Goal: Task Accomplishment & Management: Complete application form

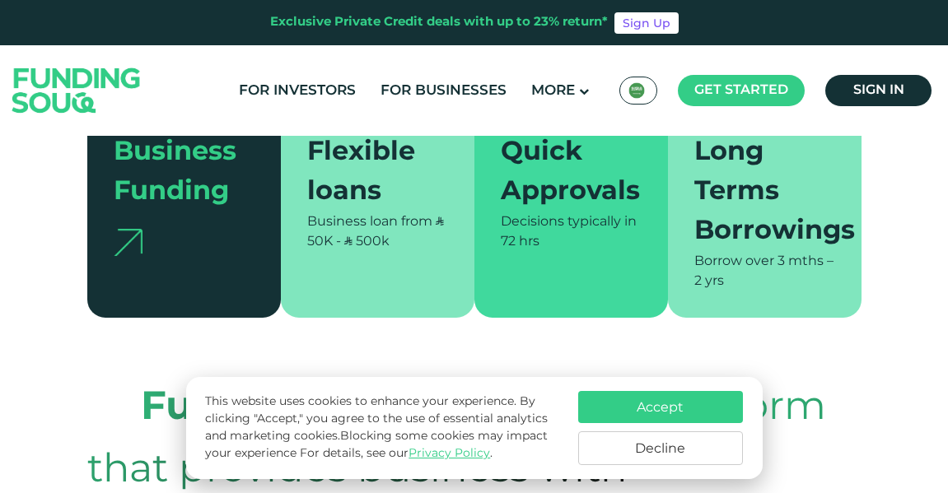
scroll to position [384, 0]
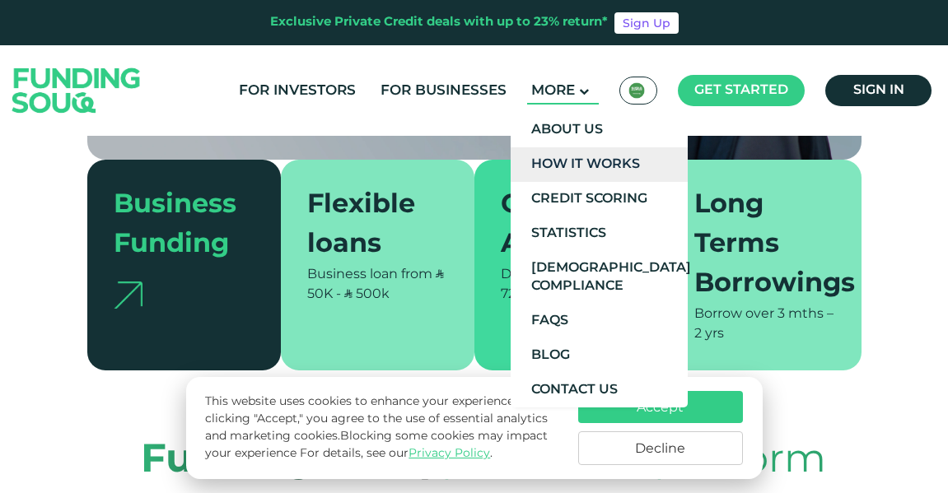
click at [565, 164] on link "How It Works" at bounding box center [598, 164] width 177 height 35
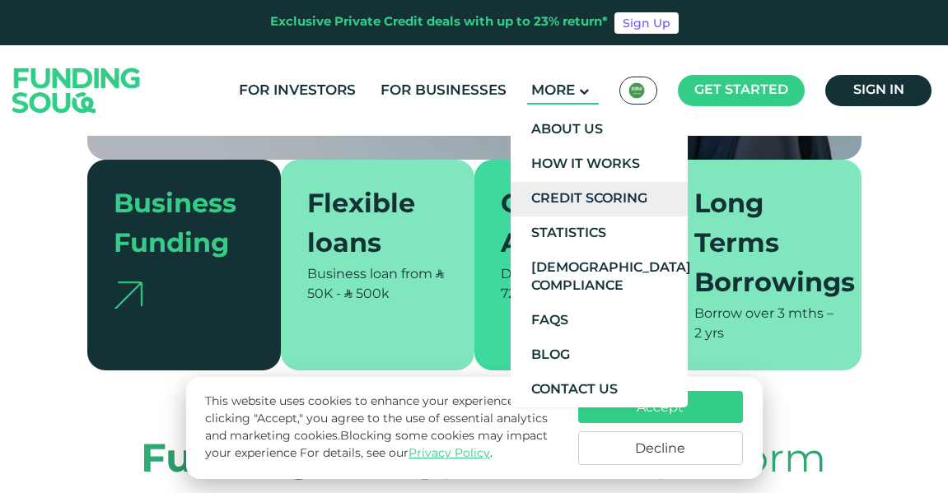
click at [564, 188] on link "Credit Scoring" at bounding box center [598, 199] width 177 height 35
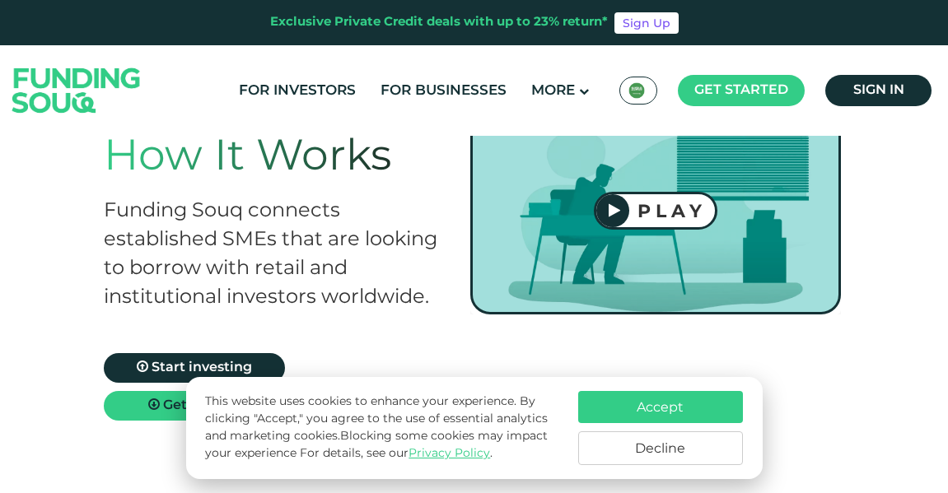
scroll to position [68, 0]
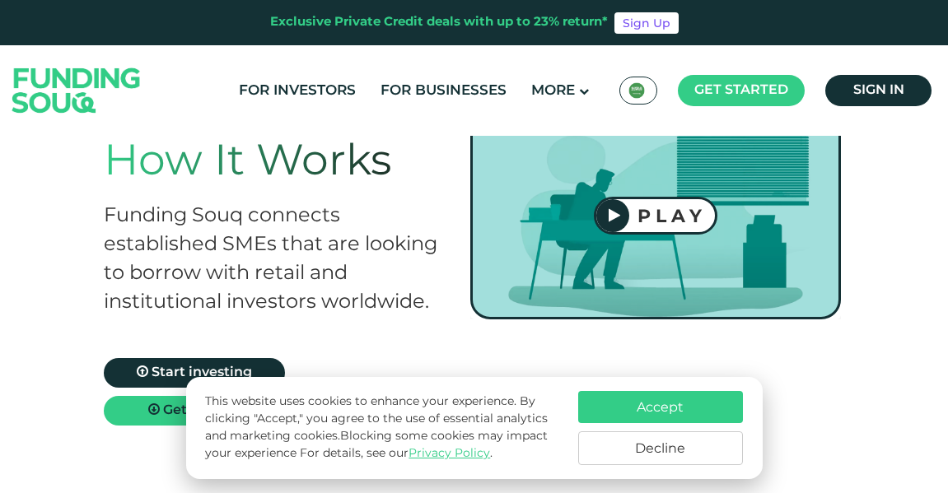
click at [623, 212] on div at bounding box center [612, 215] width 33 height 33
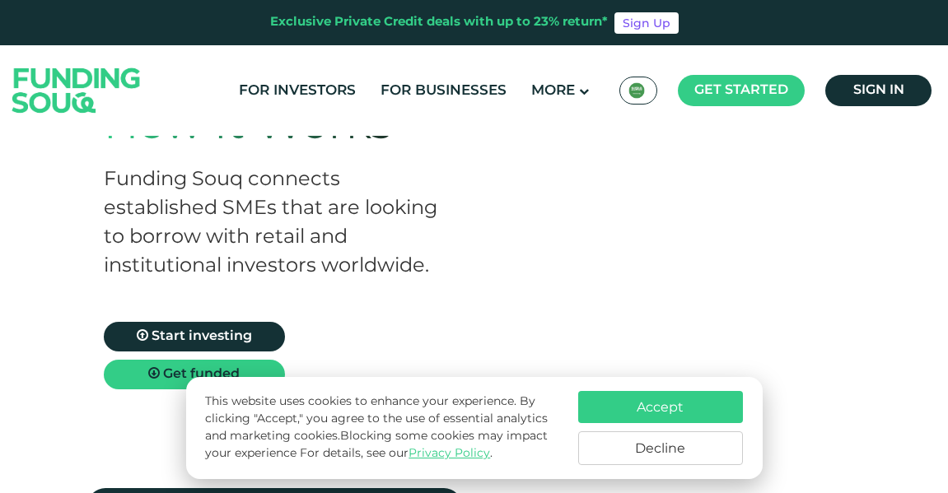
scroll to position [206, 0]
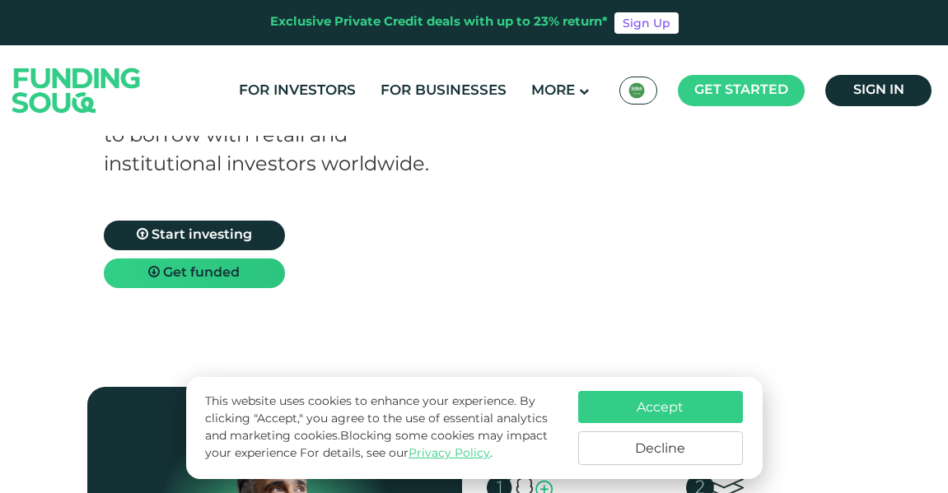
click at [181, 271] on span "Get funded" at bounding box center [201, 273] width 77 height 12
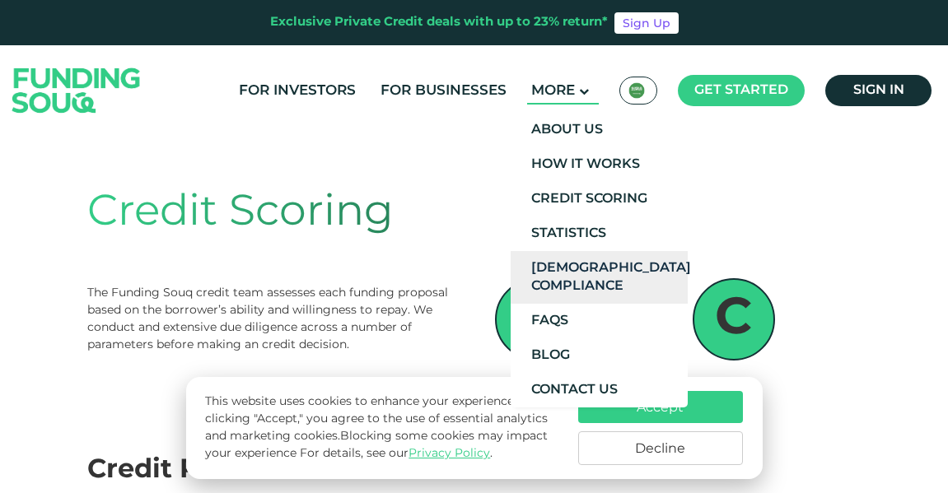
scroll to position [521, 0]
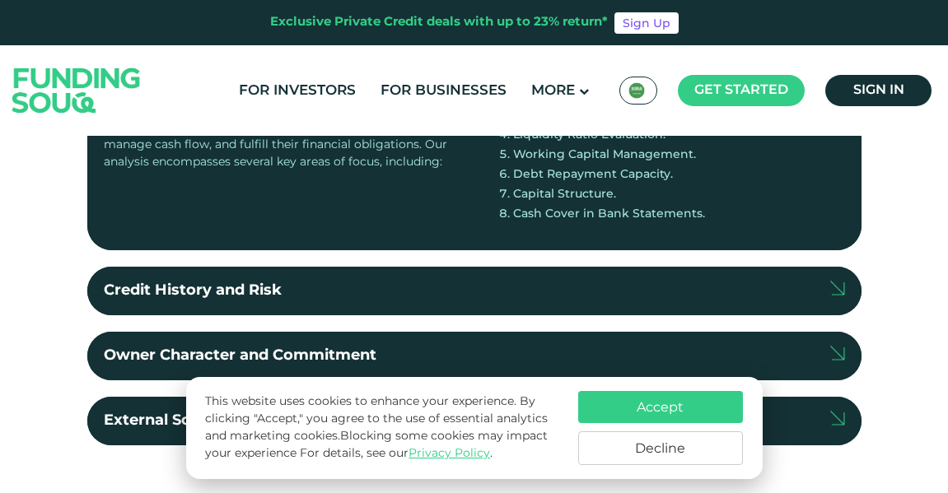
click at [24, 315] on div "Credit Parameters Financial Capacity Our Credit Team carefully analyzes the fin…" at bounding box center [474, 187] width 948 height 631
click at [653, 453] on button "Decline" at bounding box center [660, 448] width 165 height 34
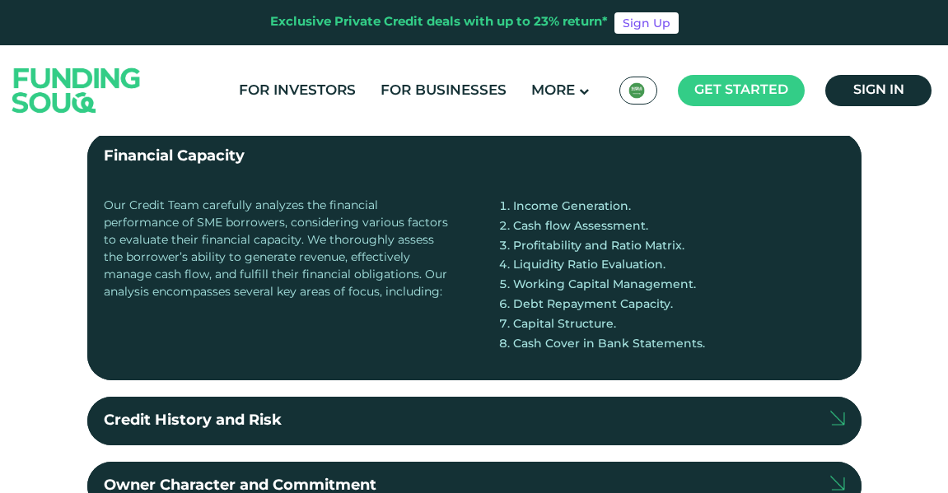
scroll to position [398, 0]
